Goal: Information Seeking & Learning: Learn about a topic

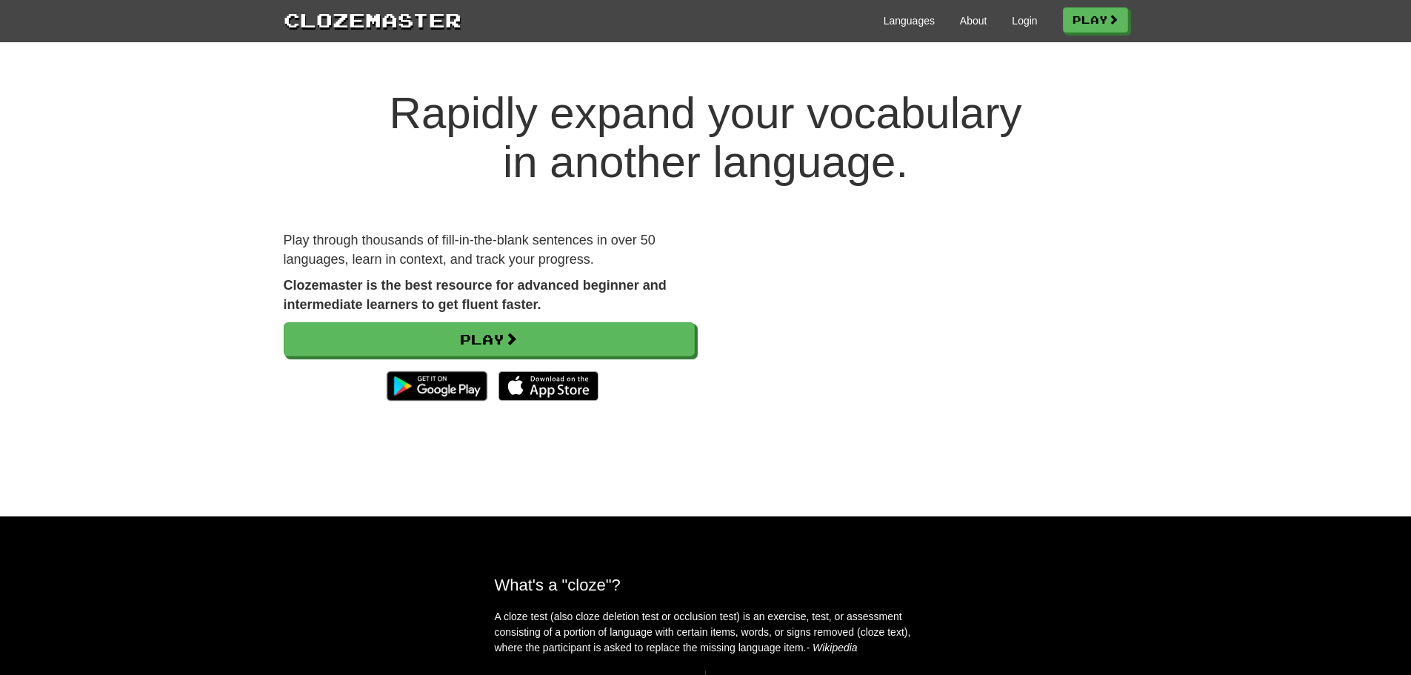
click at [896, 13] on div "Languages About Login Play" at bounding box center [794, 19] width 667 height 27
click at [895, 18] on link "Languages" at bounding box center [909, 20] width 51 height 15
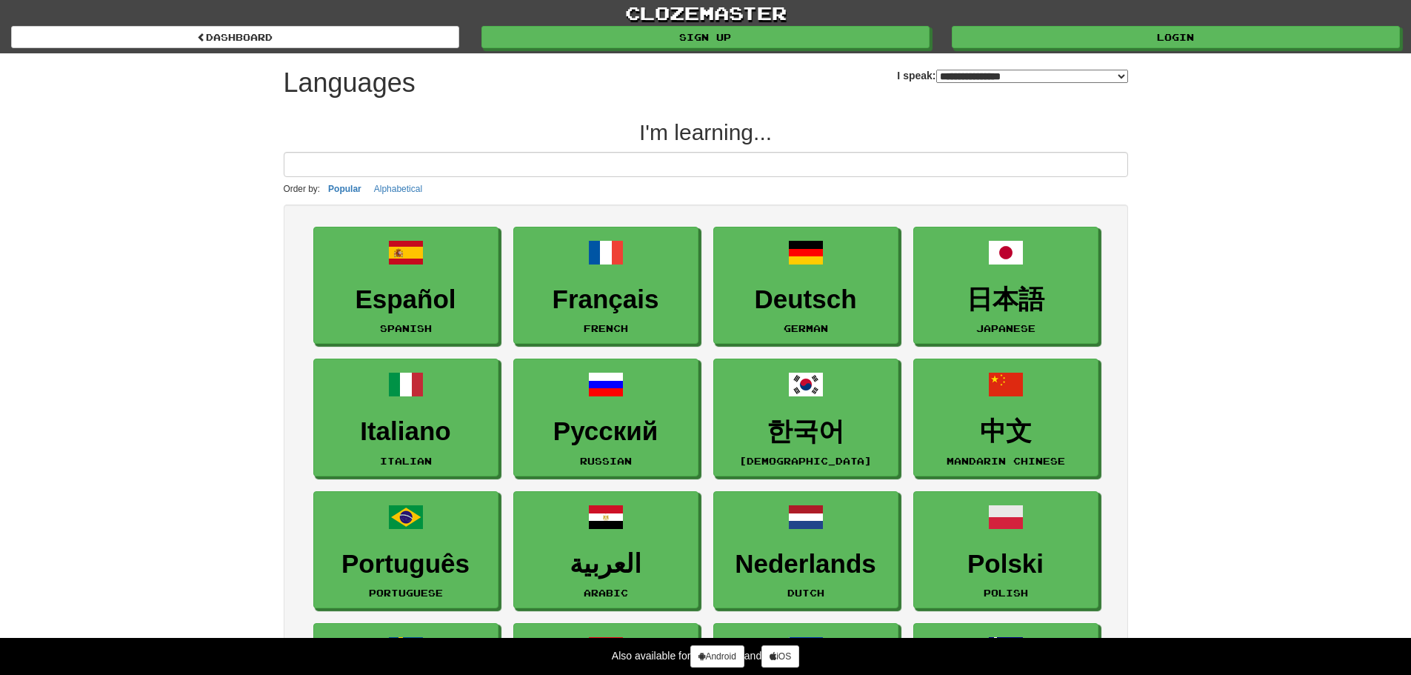
select select "*******"
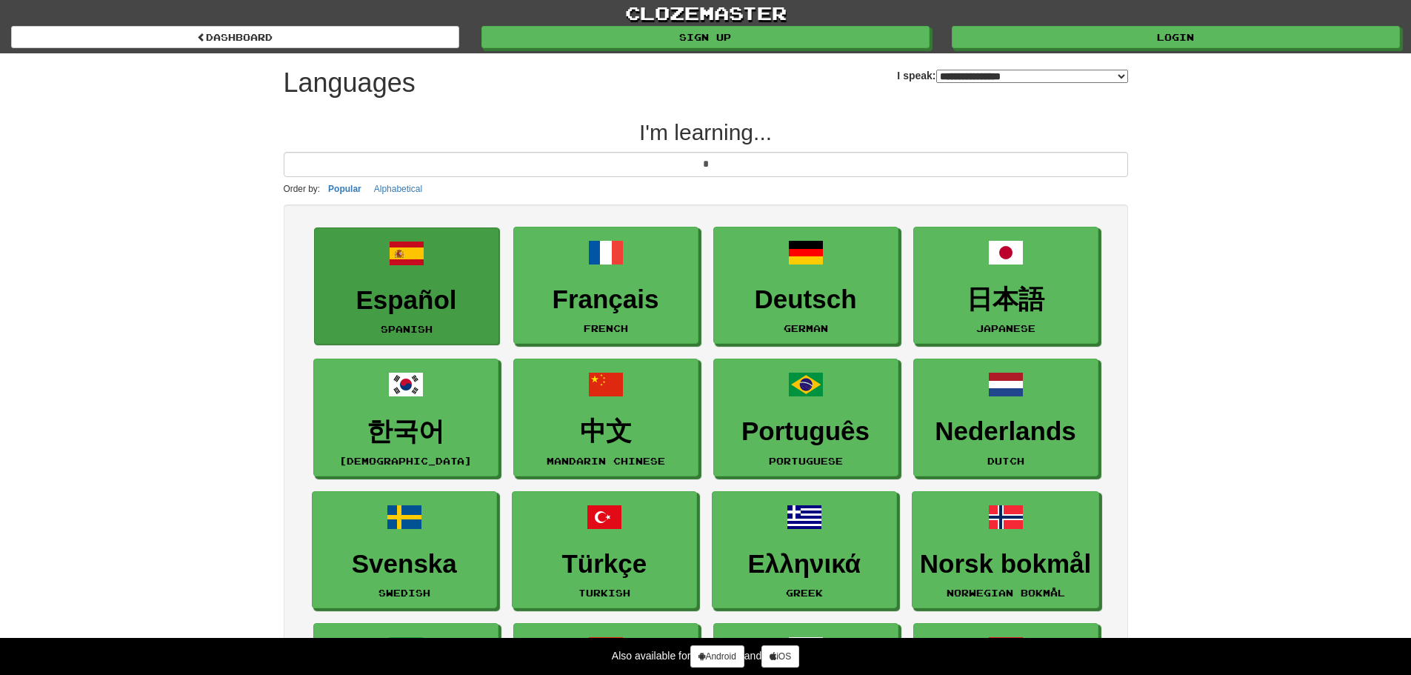
type input "**"
